Goal: Task Accomplishment & Management: Manage account settings

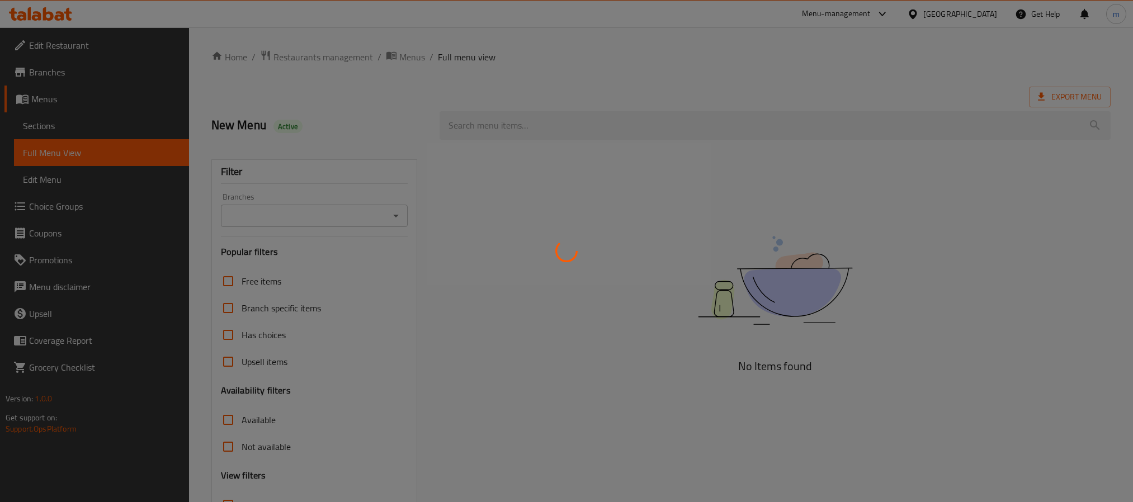
scroll to position [86, 0]
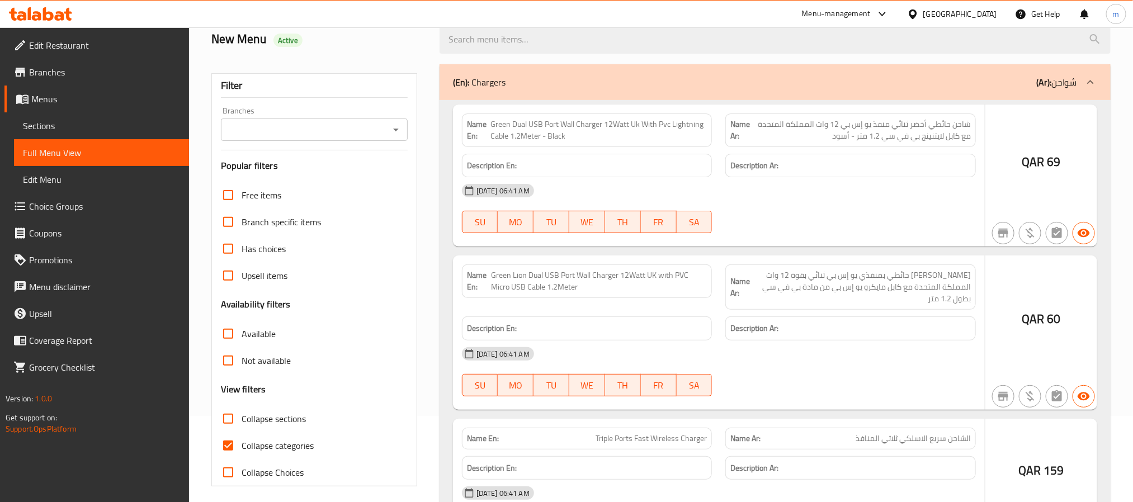
click at [596, 86] on div at bounding box center [566, 251] width 1133 height 502
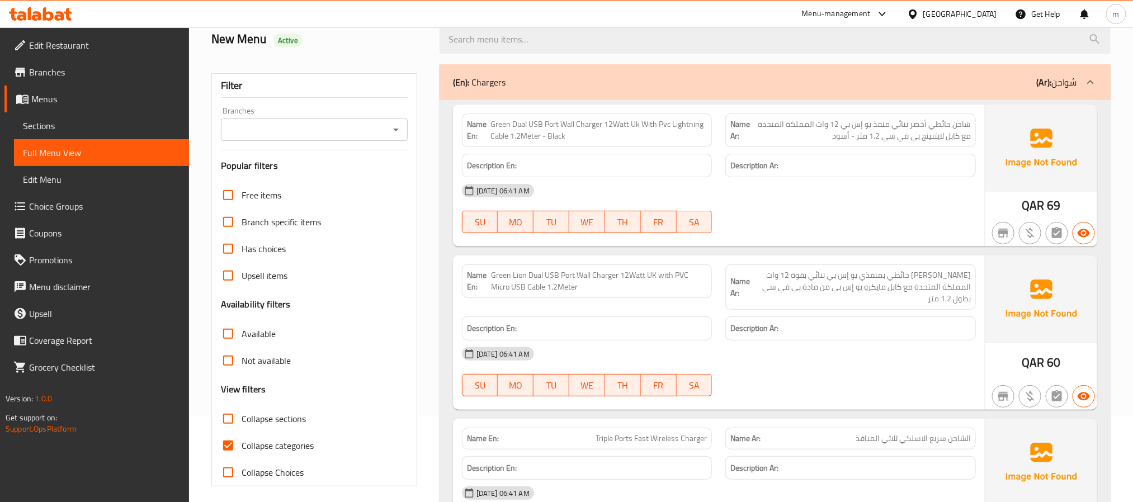
click at [61, 182] on span "Edit Menu" at bounding box center [101, 179] width 157 height 13
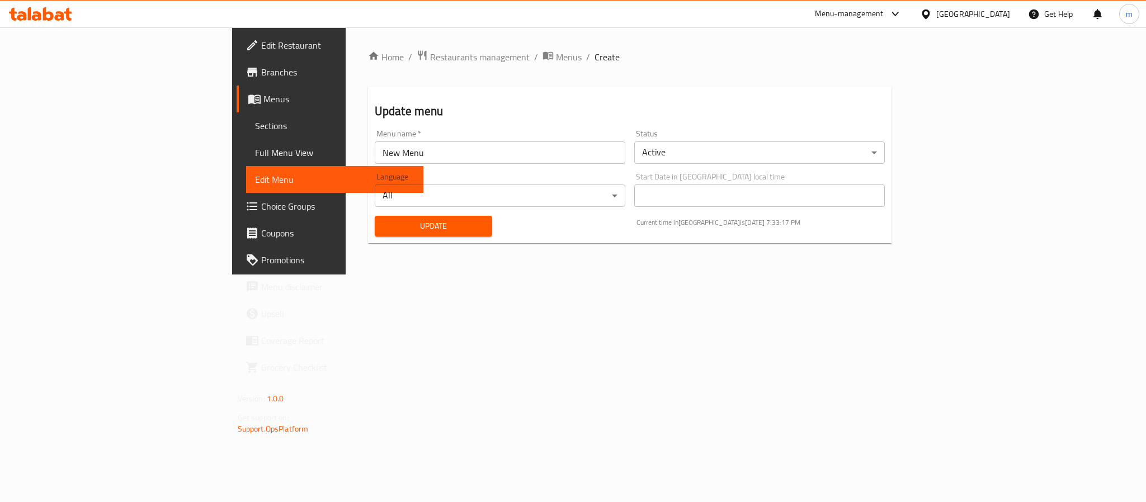
click at [255, 155] on span "Full Menu View" at bounding box center [334, 152] width 159 height 13
click at [255, 125] on span "Sections" at bounding box center [334, 125] width 159 height 13
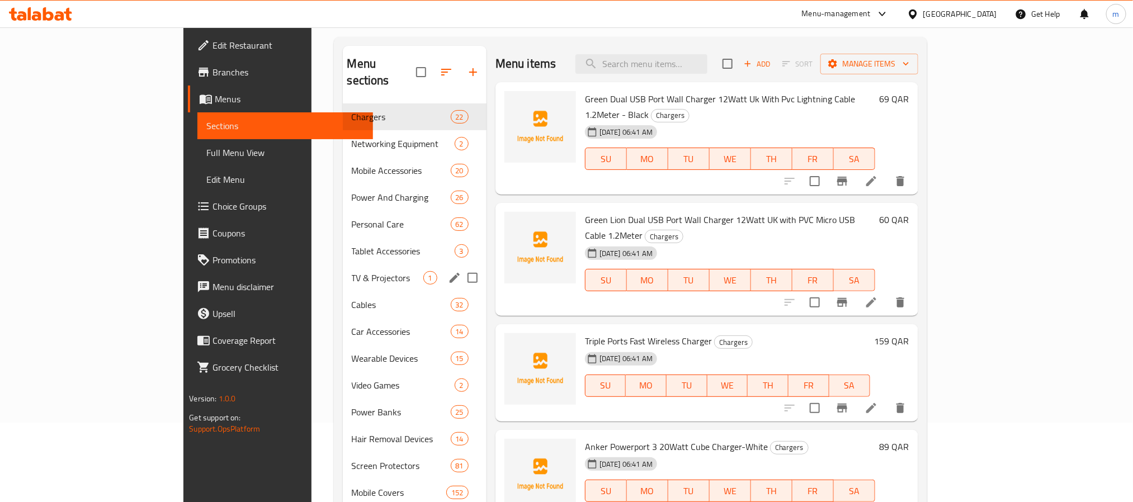
scroll to position [61, 0]
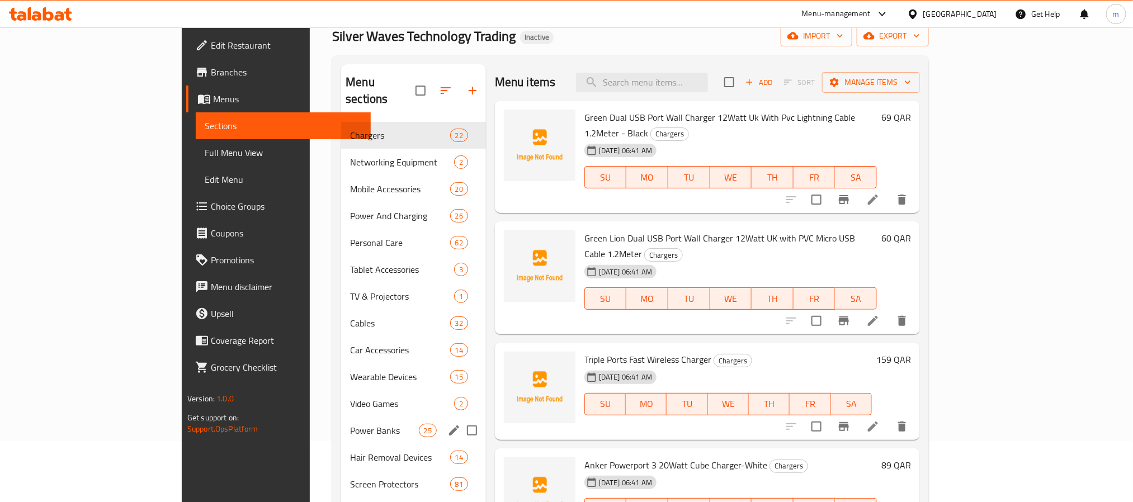
click at [341, 417] on div "Power Banks 25" at bounding box center [413, 430] width 145 height 27
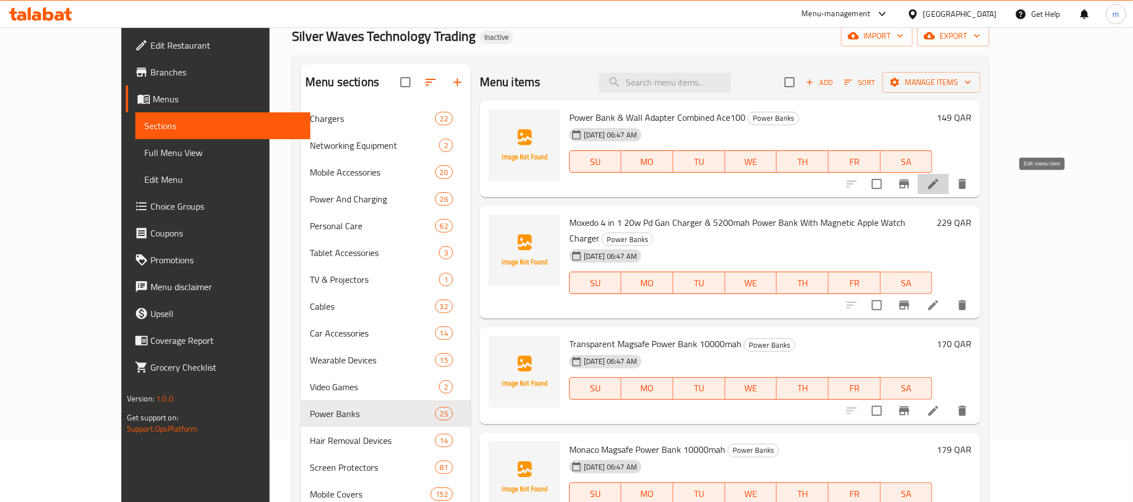
click at [939, 180] on icon at bounding box center [934, 184] width 10 height 10
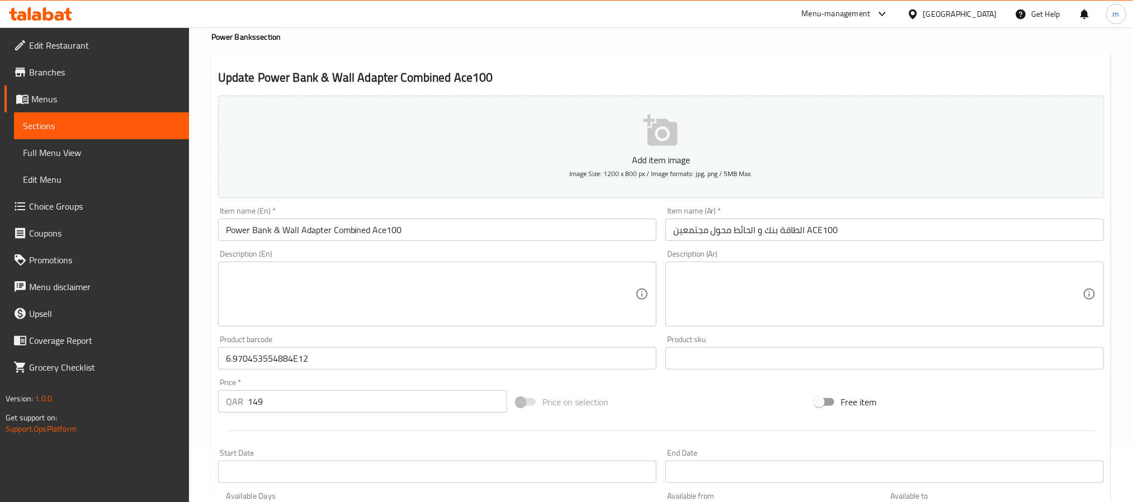
scroll to position [84, 0]
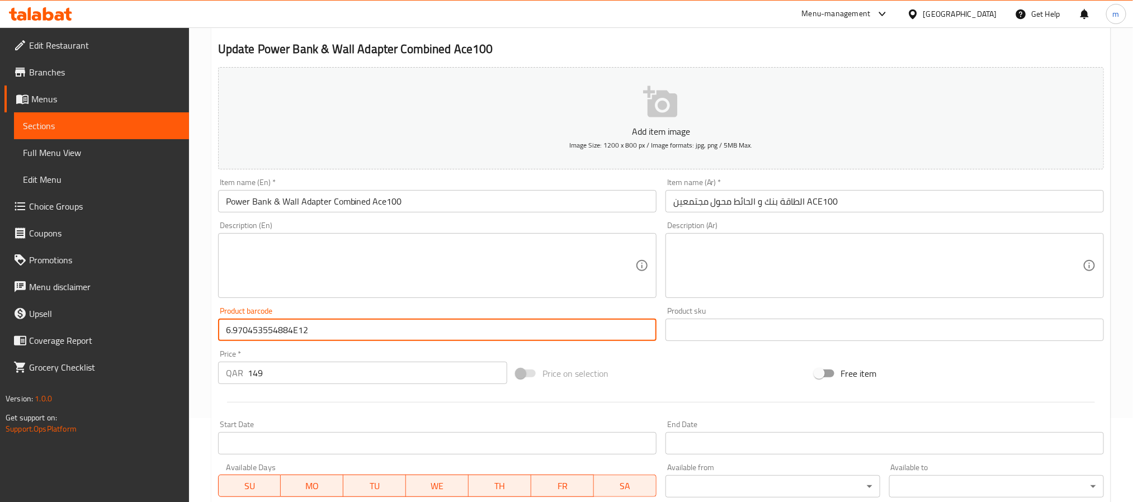
click at [237, 331] on input "6.970453554884E12" at bounding box center [437, 330] width 439 height 22
click at [235, 331] on input "6.970453554884E12" at bounding box center [437, 330] width 439 height 22
type input "6 970453554884E12"
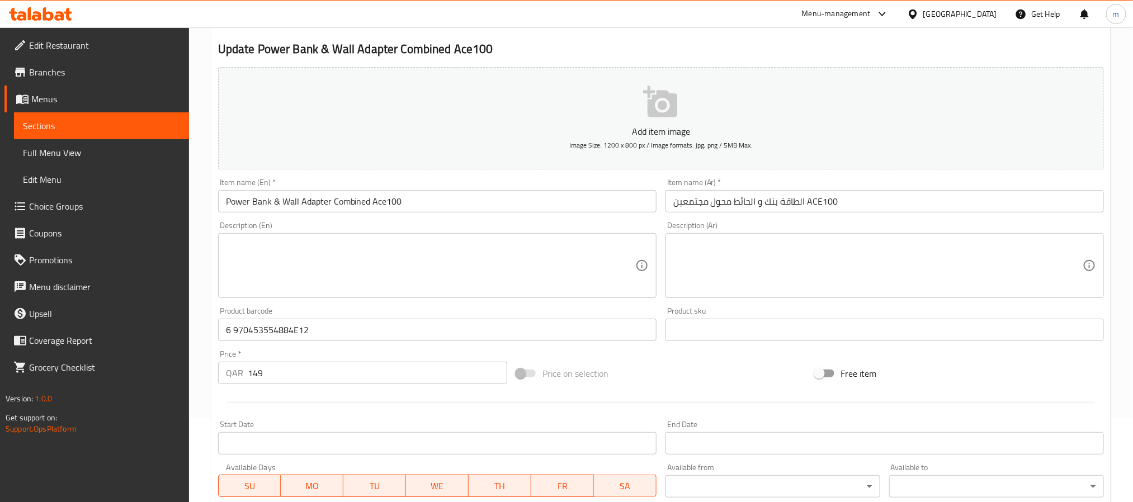
click at [196, 329] on div "Home / Restaurants management / Menus / Sections / item / update Power Banks se…" at bounding box center [661, 324] width 944 height 763
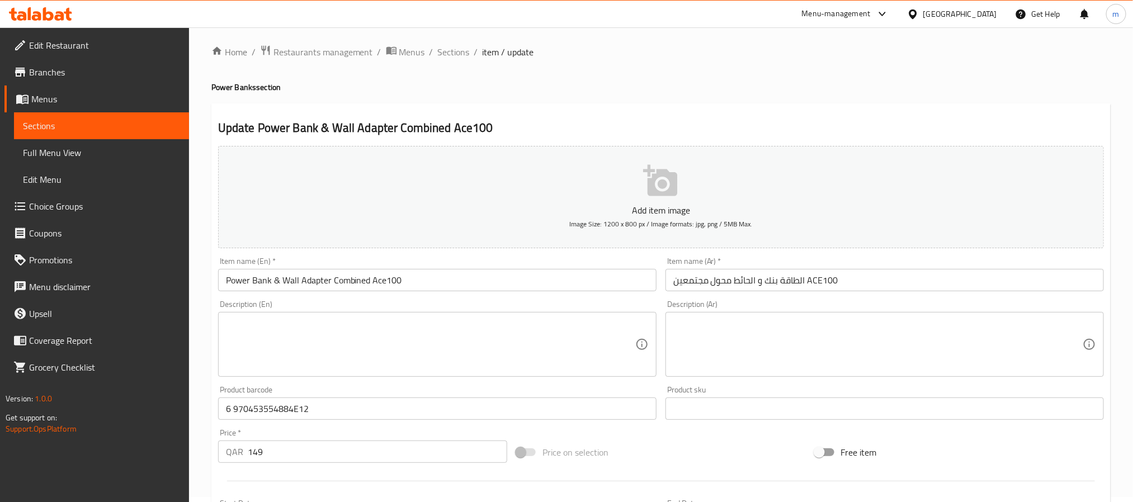
scroll to position [0, 0]
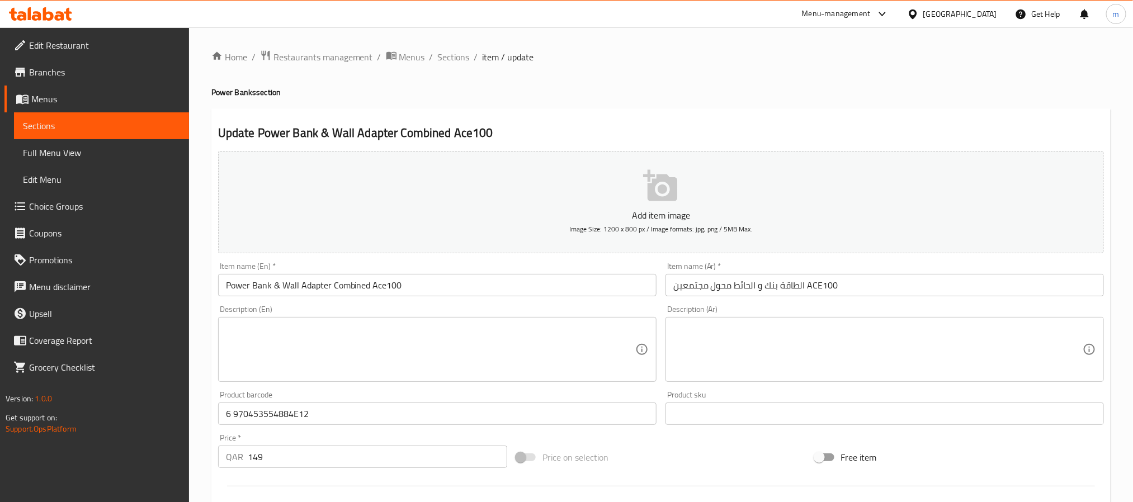
click at [66, 14] on icon at bounding box center [68, 14] width 8 height 13
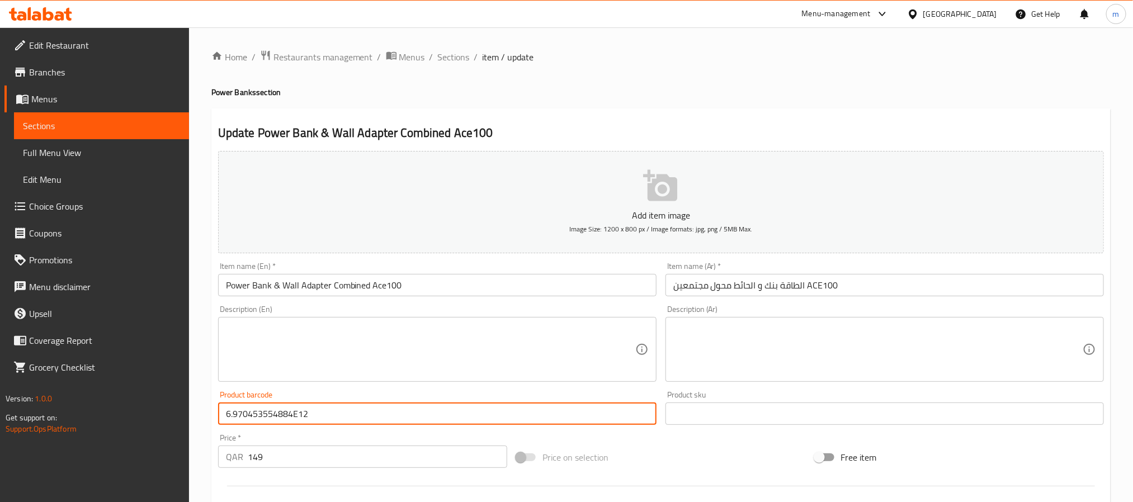
click at [232, 416] on input "6.970453554884E12" at bounding box center [437, 414] width 439 height 22
click at [234, 415] on input "6.970453554884E12" at bounding box center [437, 414] width 439 height 22
type input "6.970453554884E12"
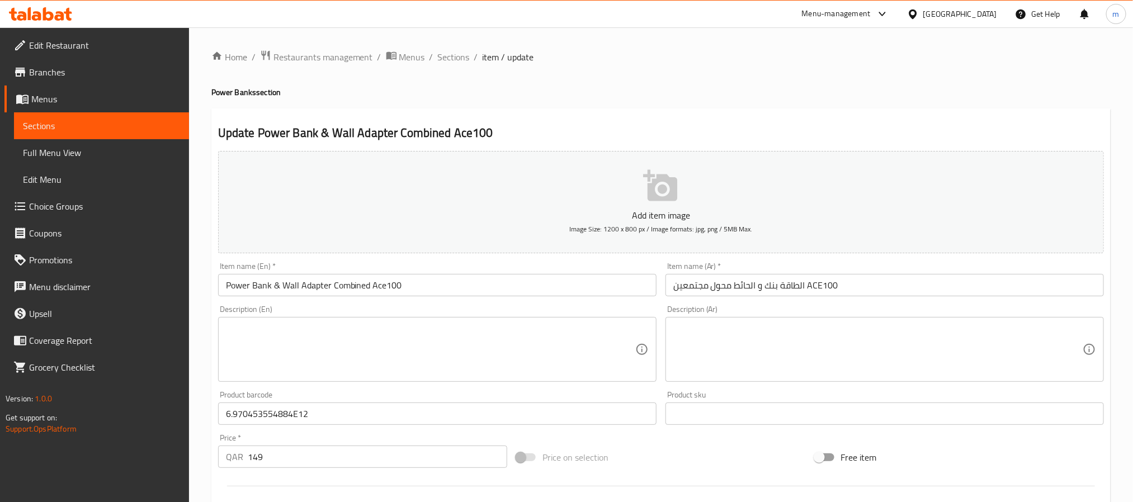
click at [64, 13] on icon at bounding box center [40, 13] width 63 height 13
